Goal: Transaction & Acquisition: Purchase product/service

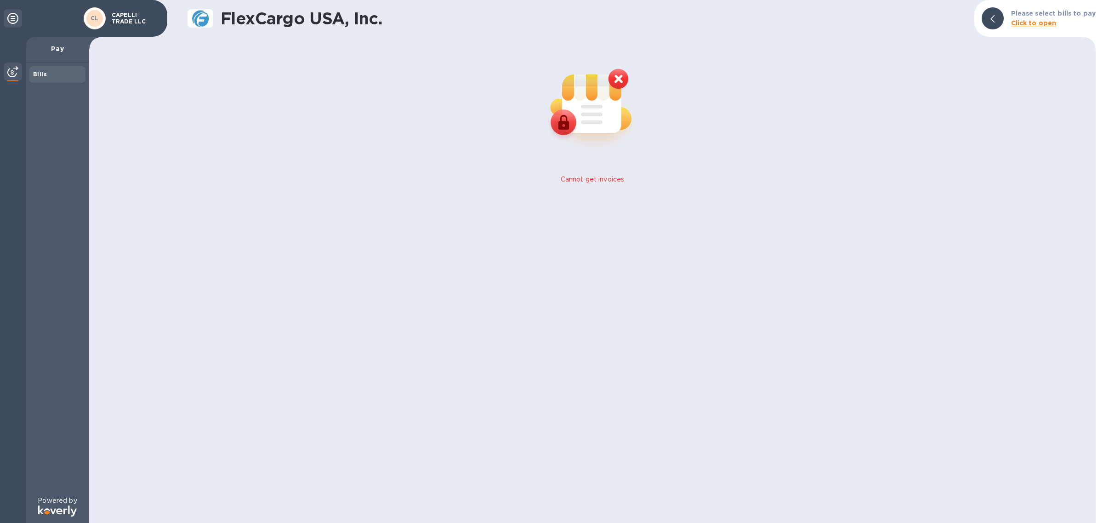
click at [598, 177] on p "Cannot get invoices" at bounding box center [593, 180] width 64 height 10
click at [1028, 24] on b "Click to open" at bounding box center [1034, 22] width 46 height 7
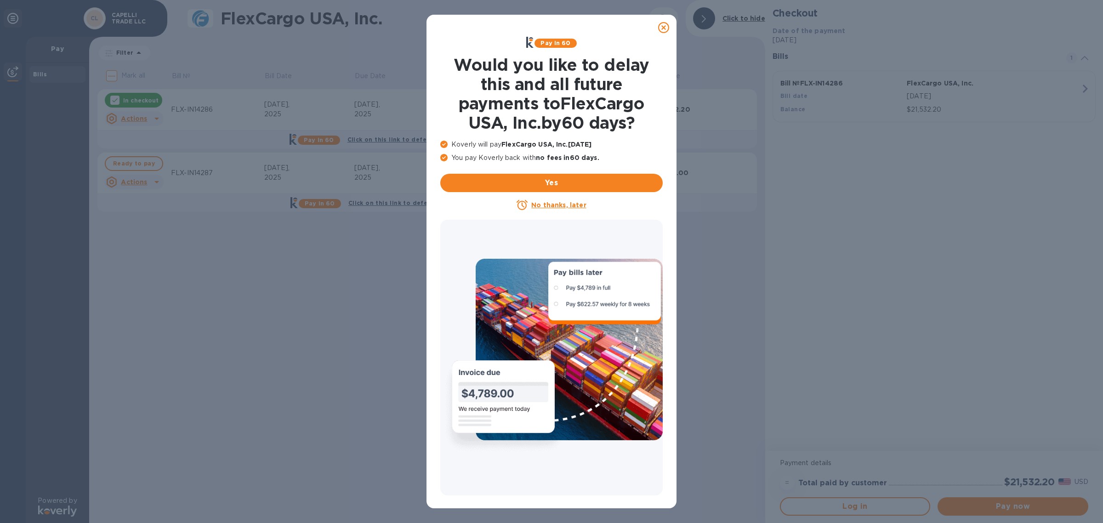
click at [666, 28] on icon at bounding box center [663, 27] width 11 height 11
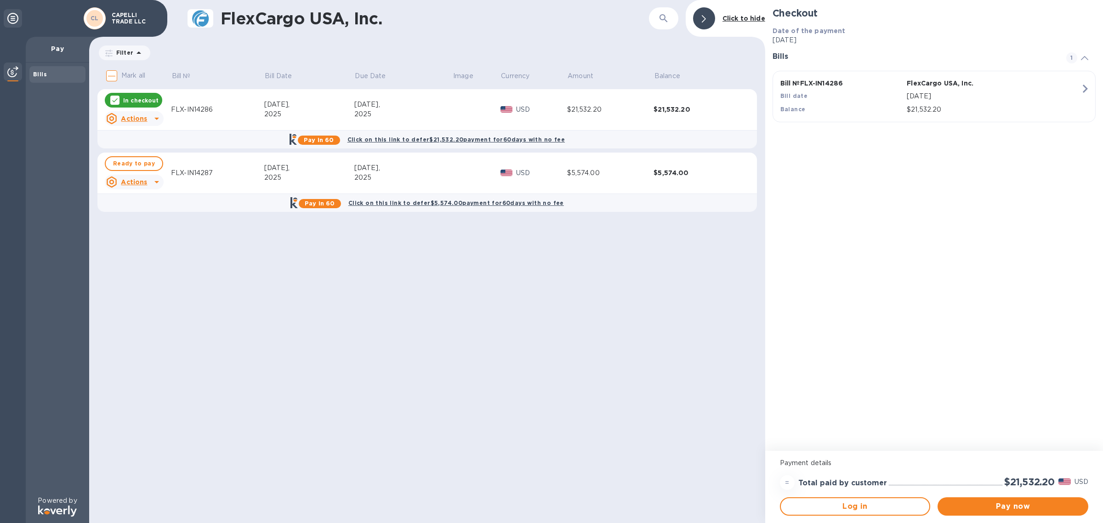
click at [520, 267] on div "FlexCargo USA, Inc. ​ Click to hide Filter Amount Mark all Bill № Bill Date Due…" at bounding box center [427, 261] width 676 height 523
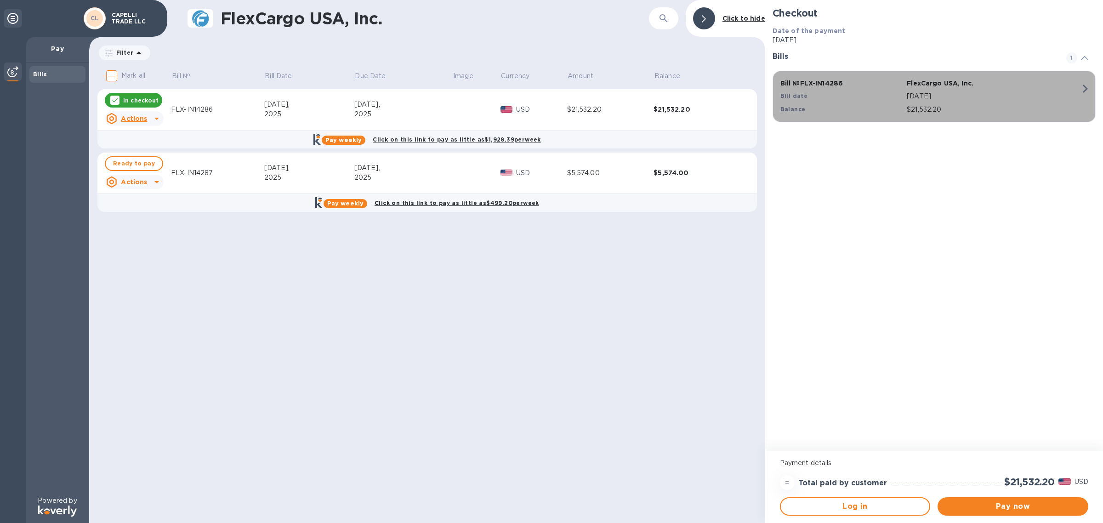
drag, startPoint x: 847, startPoint y: 84, endPoint x: 801, endPoint y: 83, distance: 46.0
click at [801, 83] on p "Bill № FLX-IN14286" at bounding box center [841, 83] width 123 height 9
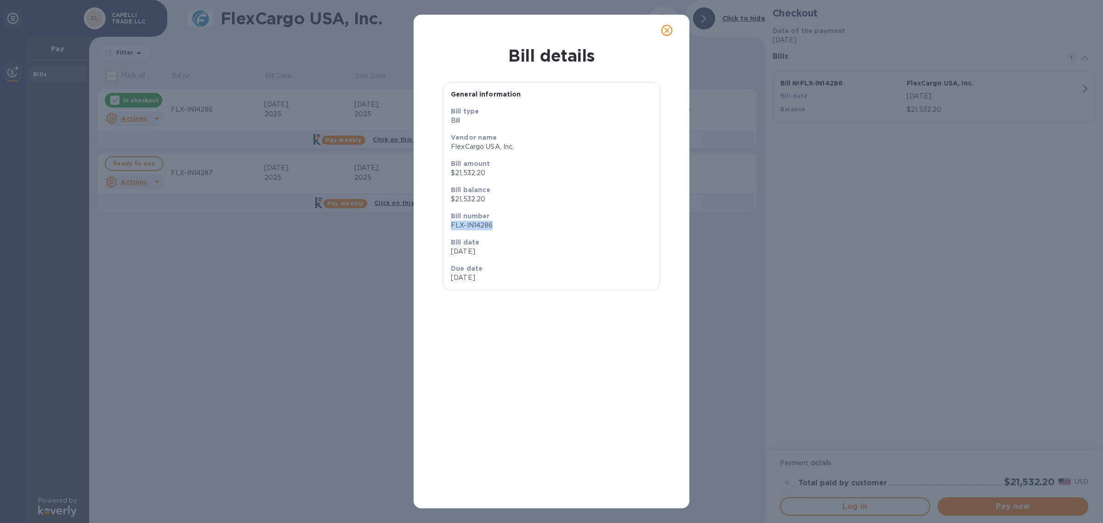
drag, startPoint x: 495, startPoint y: 228, endPoint x: 451, endPoint y: 228, distance: 43.7
click at [451, 228] on p "FLX-IN14286" at bounding box center [551, 226] width 201 height 10
copy p "FLX-IN14286"
click at [663, 32] on icon "close" at bounding box center [666, 30] width 9 height 9
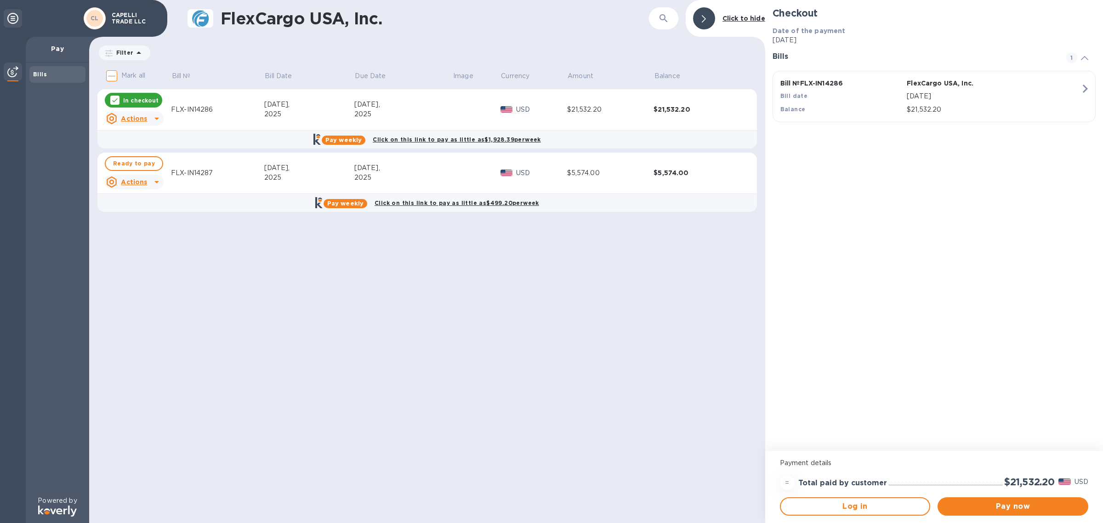
click at [223, 172] on div "FLX-IN14287" at bounding box center [217, 173] width 93 height 10
click at [207, 177] on div "FLX-IN14287" at bounding box center [217, 173] width 93 height 10
click at [398, 164] on div "Sep 15," at bounding box center [403, 168] width 98 height 10
click at [187, 167] on td "FLX-IN14287" at bounding box center [217, 173] width 93 height 41
click at [152, 99] on p "In checkout" at bounding box center [140, 101] width 35 height 8
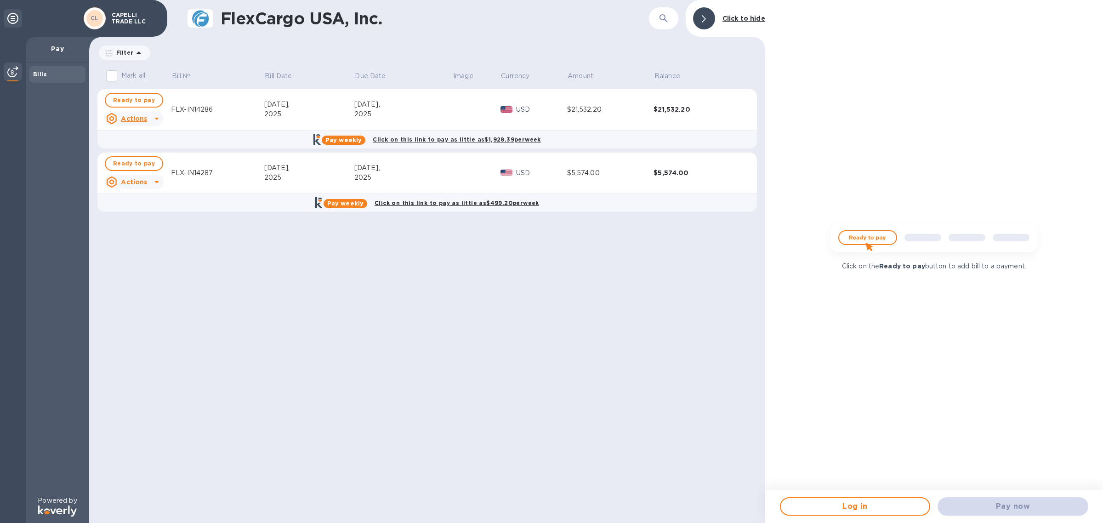
click at [238, 179] on td "FLX-IN14287" at bounding box center [217, 173] width 93 height 41
click at [504, 180] on td "USD" at bounding box center [534, 173] width 67 height 41
click at [624, 175] on div "$5,574.00" at bounding box center [610, 173] width 87 height 10
drag, startPoint x: 692, startPoint y: 171, endPoint x: 580, endPoint y: 177, distance: 111.8
click at [580, 177] on tr "Ready to pay Actions FLX-IN14287 Aug 16, 2025 Sep 15, 2025 USD $5,574.00 $5,574…" at bounding box center [427, 173] width 660 height 41
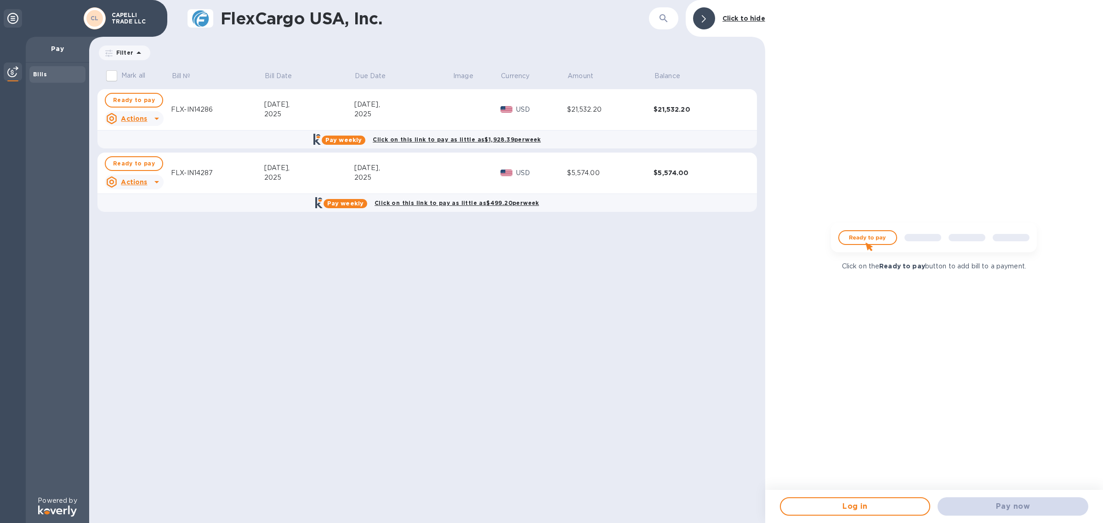
drag, startPoint x: 435, startPoint y: 176, endPoint x: 428, endPoint y: 176, distance: 6.9
click at [433, 176] on div "2025" at bounding box center [403, 178] width 98 height 10
click at [239, 164] on td "FLX-IN14287" at bounding box center [217, 173] width 93 height 41
click at [192, 168] on div "FLX-IN14287" at bounding box center [217, 173] width 93 height 10
click at [120, 162] on span "Ready to pay" at bounding box center [134, 163] width 42 height 11
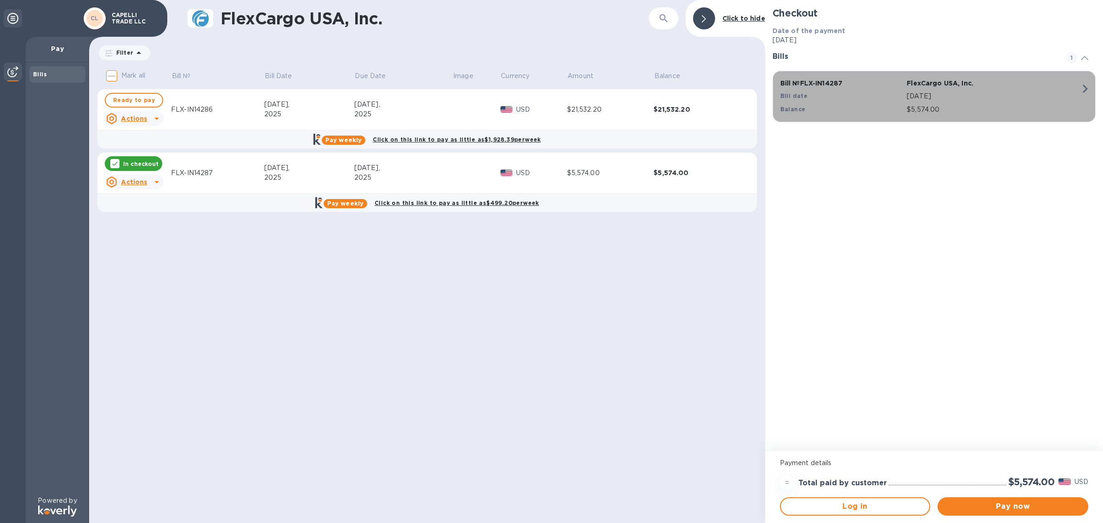
drag, startPoint x: 860, startPoint y: 83, endPoint x: 804, endPoint y: 92, distance: 56.4
click at [804, 92] on div "Bill № FLX-IN14287 FlexCargo USA, Inc. Bill date Aug 16, 2025 Balance $5,574.00" at bounding box center [932, 96] width 315 height 47
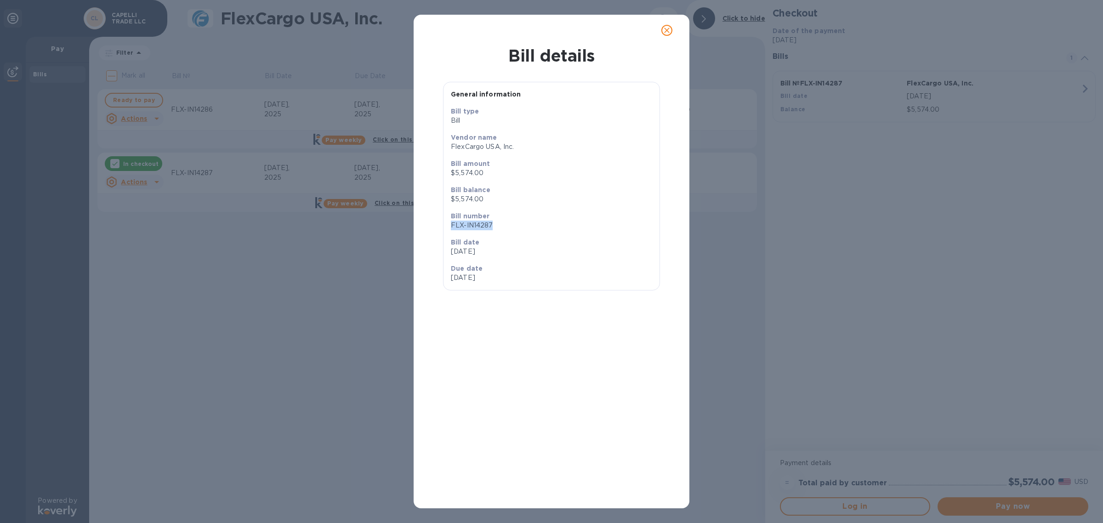
drag, startPoint x: 498, startPoint y: 228, endPoint x: 451, endPoint y: 230, distance: 46.9
click at [451, 230] on p "FLX-IN14287" at bounding box center [551, 226] width 201 height 10
copy p "FLX-IN14287"
click at [667, 30] on icon "close" at bounding box center [667, 31] width 6 height 6
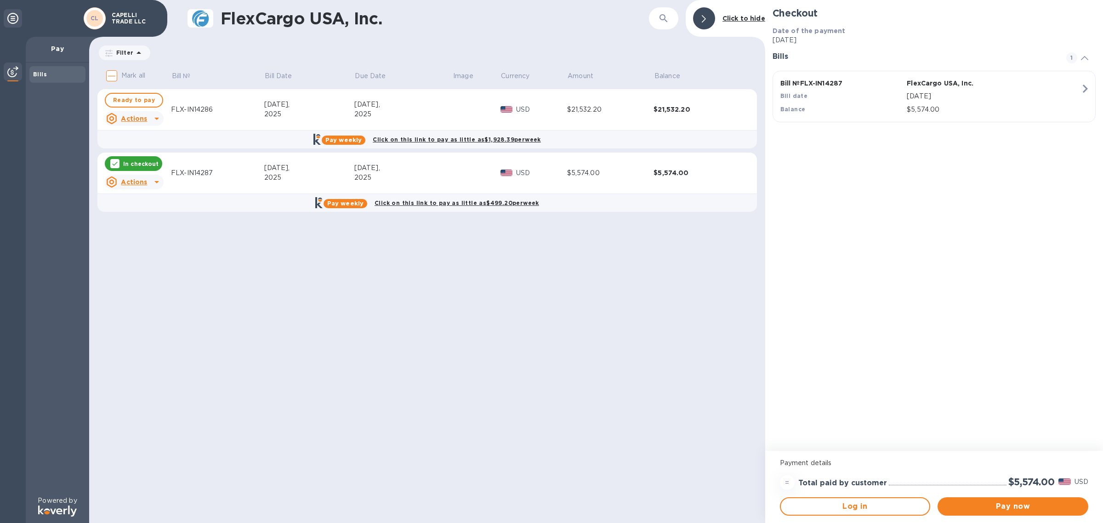
click at [114, 159] on div at bounding box center [114, 163] width 9 height 9
